Goal: Task Accomplishment & Management: Manage account settings

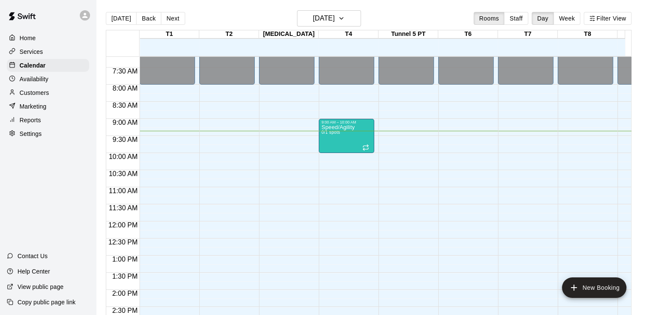
scroll to position [200, 0]
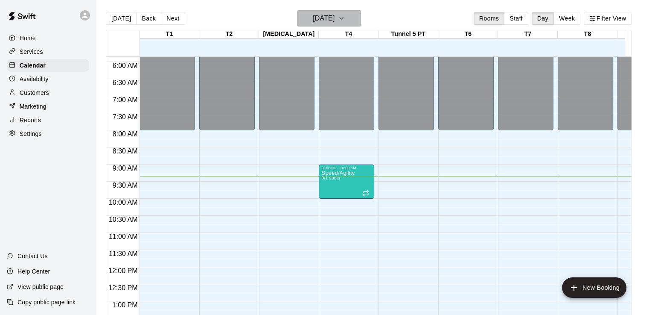
click at [353, 18] on button "[DATE]" at bounding box center [329, 18] width 64 height 16
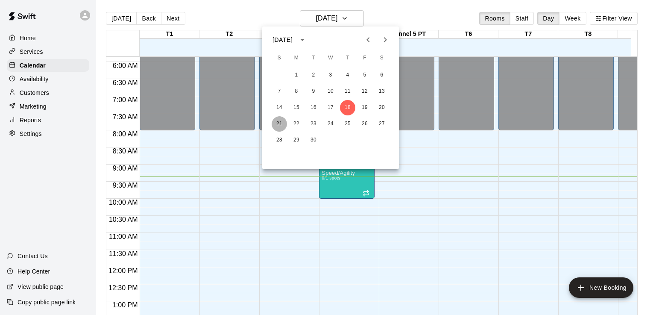
click at [278, 123] on button "21" at bounding box center [278, 123] width 15 height 15
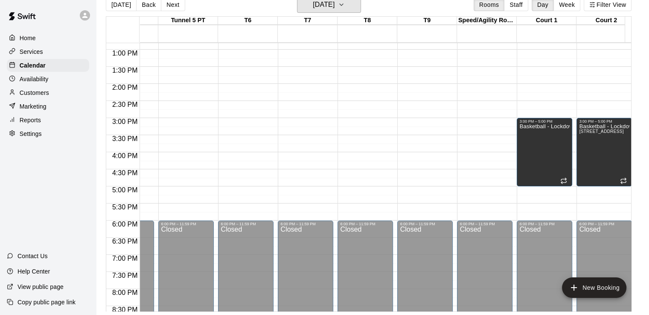
scroll to position [0, 0]
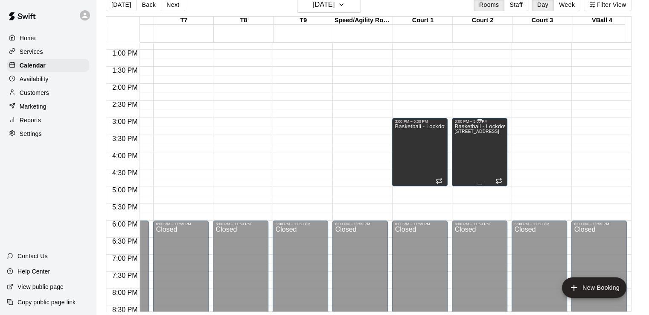
click at [464, 132] on span "[STREET_ADDRESS]" at bounding box center [477, 131] width 44 height 5
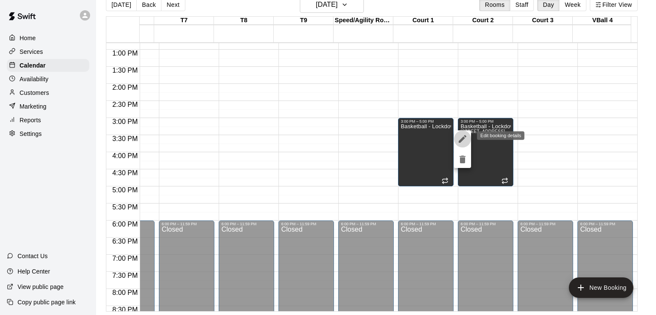
click at [462, 138] on icon "edit" at bounding box center [462, 139] width 8 height 8
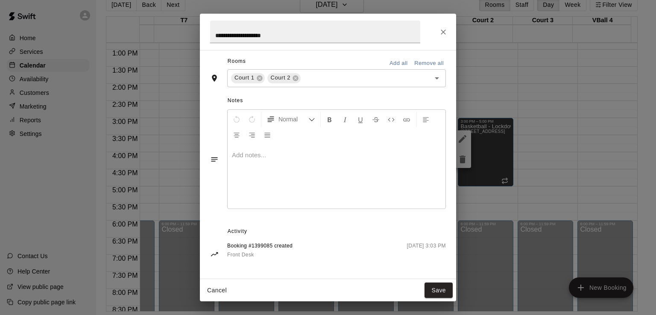
scroll to position [203, 0]
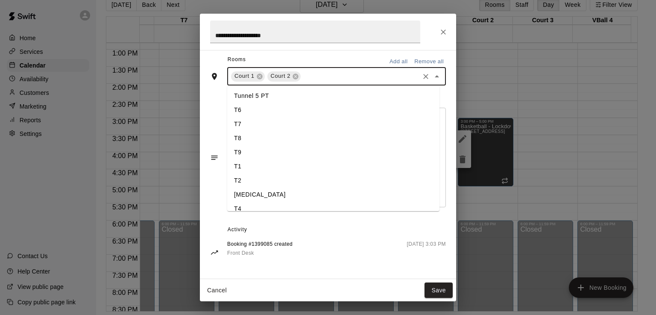
click at [372, 75] on input "text" at bounding box center [360, 76] width 116 height 11
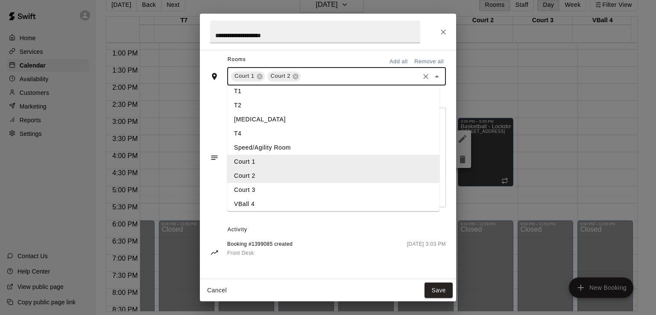
scroll to position [78, 0]
click at [376, 184] on li "Court 3" at bounding box center [333, 187] width 212 height 14
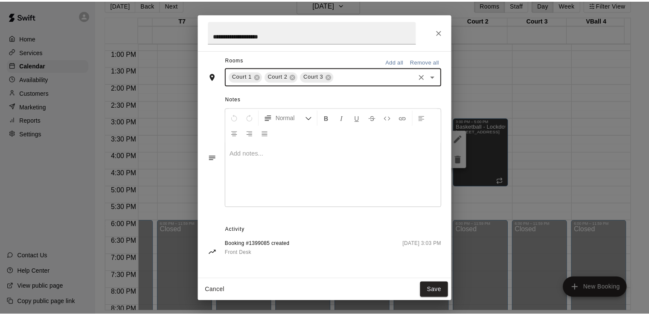
scroll to position [203, 0]
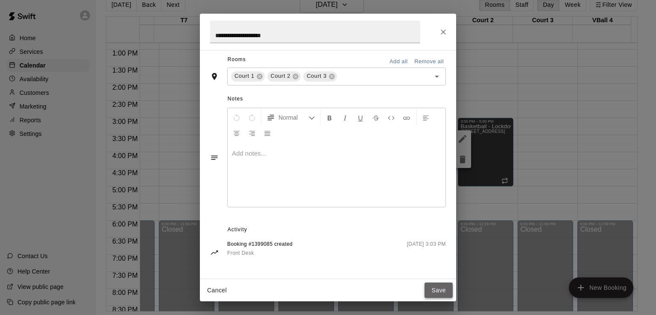
click at [437, 286] on button "Save" at bounding box center [438, 290] width 28 height 16
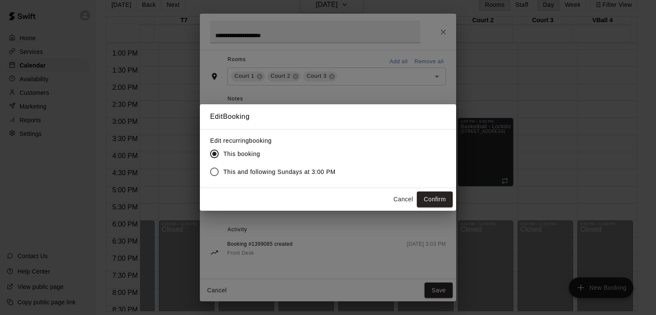
click at [317, 171] on span "This and following Sundays at 3:00 PM" at bounding box center [279, 171] width 112 height 9
click at [438, 195] on button "Confirm" at bounding box center [435, 199] width 36 height 16
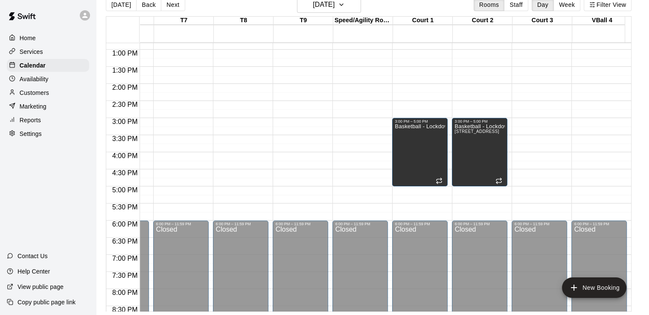
click at [538, 150] on div "12:00 AM – 8:00 AM Closed 6:00 PM – 11:59 PM Closed" at bounding box center [539, 16] width 55 height 820
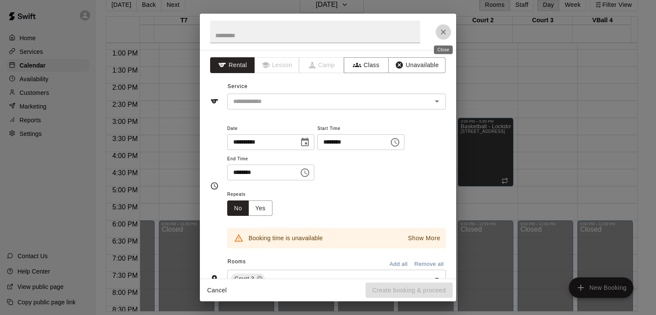
click at [442, 30] on icon "Close" at bounding box center [443, 32] width 9 height 9
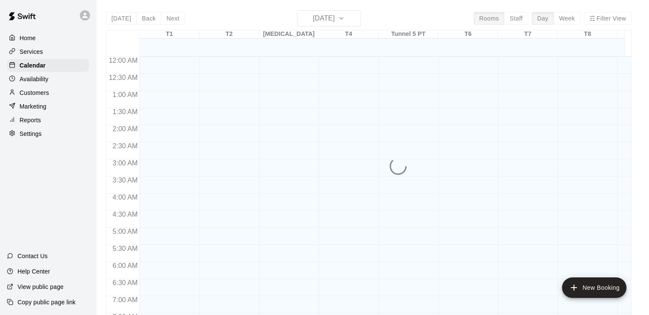
scroll to position [321, 0]
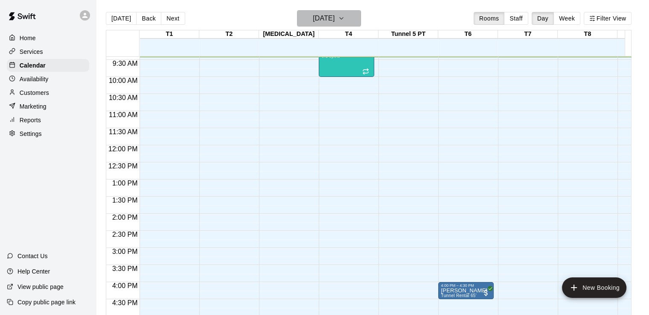
click at [318, 16] on h6 "[DATE]" at bounding box center [324, 18] width 22 height 12
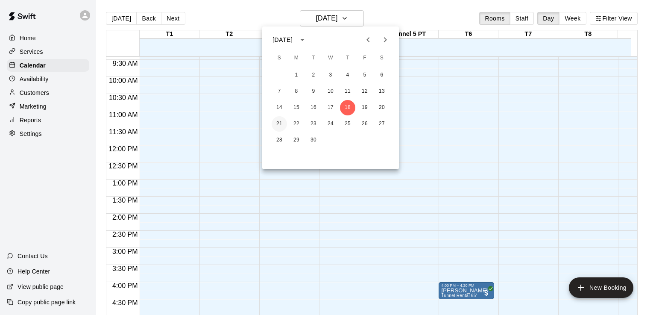
click at [280, 119] on button "21" at bounding box center [278, 123] width 15 height 15
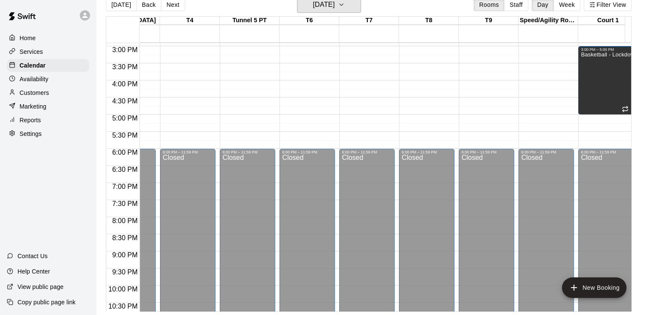
scroll to position [0, 0]
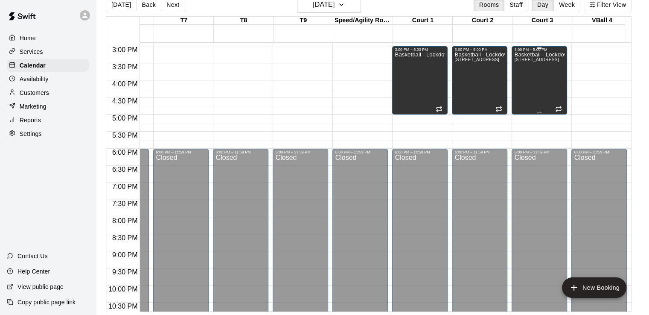
click at [545, 92] on div "Basketball - Lockdown Court [STREET_ADDRESS]" at bounding box center [539, 209] width 50 height 315
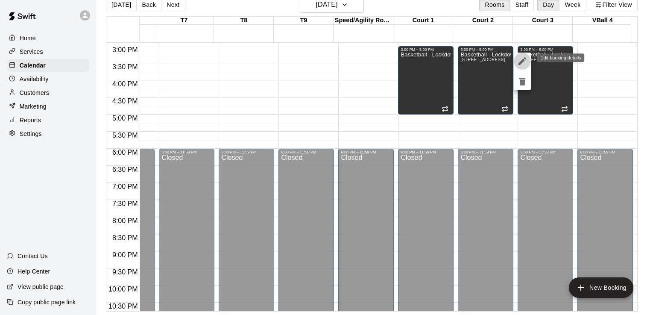
click at [522, 64] on icon "edit" at bounding box center [522, 61] width 10 height 10
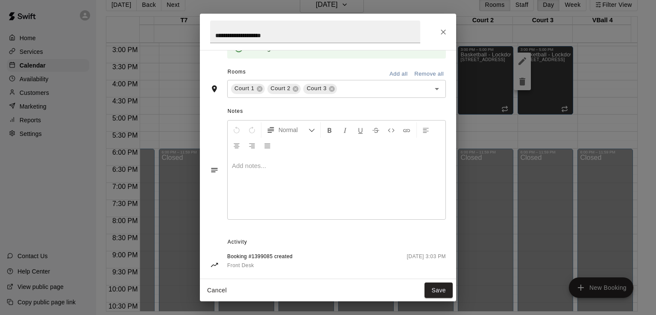
scroll to position [203, 0]
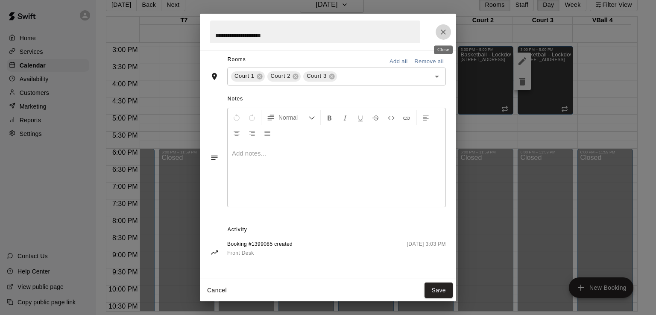
click at [445, 31] on icon "Close" at bounding box center [443, 32] width 9 height 9
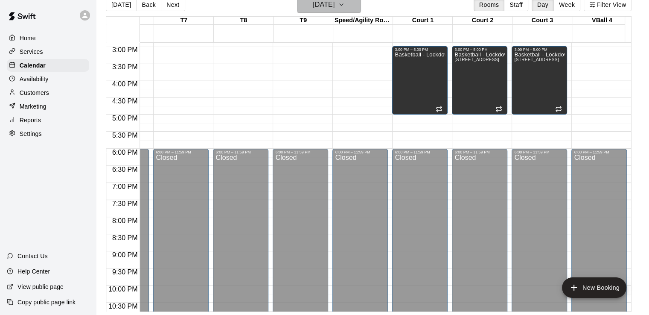
click at [345, 3] on icon "button" at bounding box center [341, 5] width 7 height 10
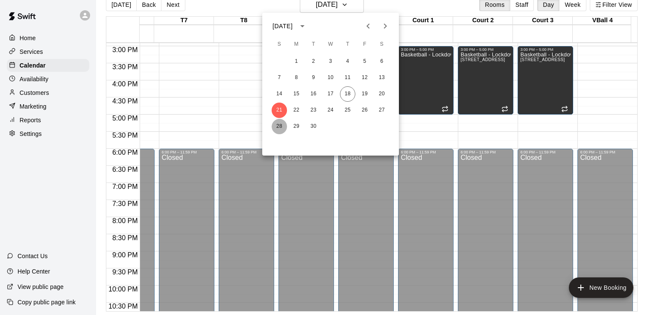
click at [279, 127] on button "28" at bounding box center [278, 126] width 15 height 15
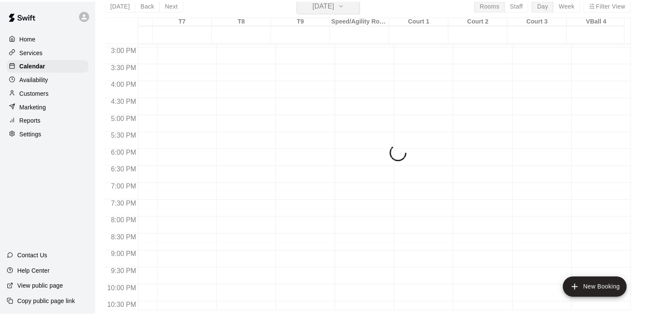
scroll to position [10, 0]
